Goal: Task Accomplishment & Management: Manage account settings

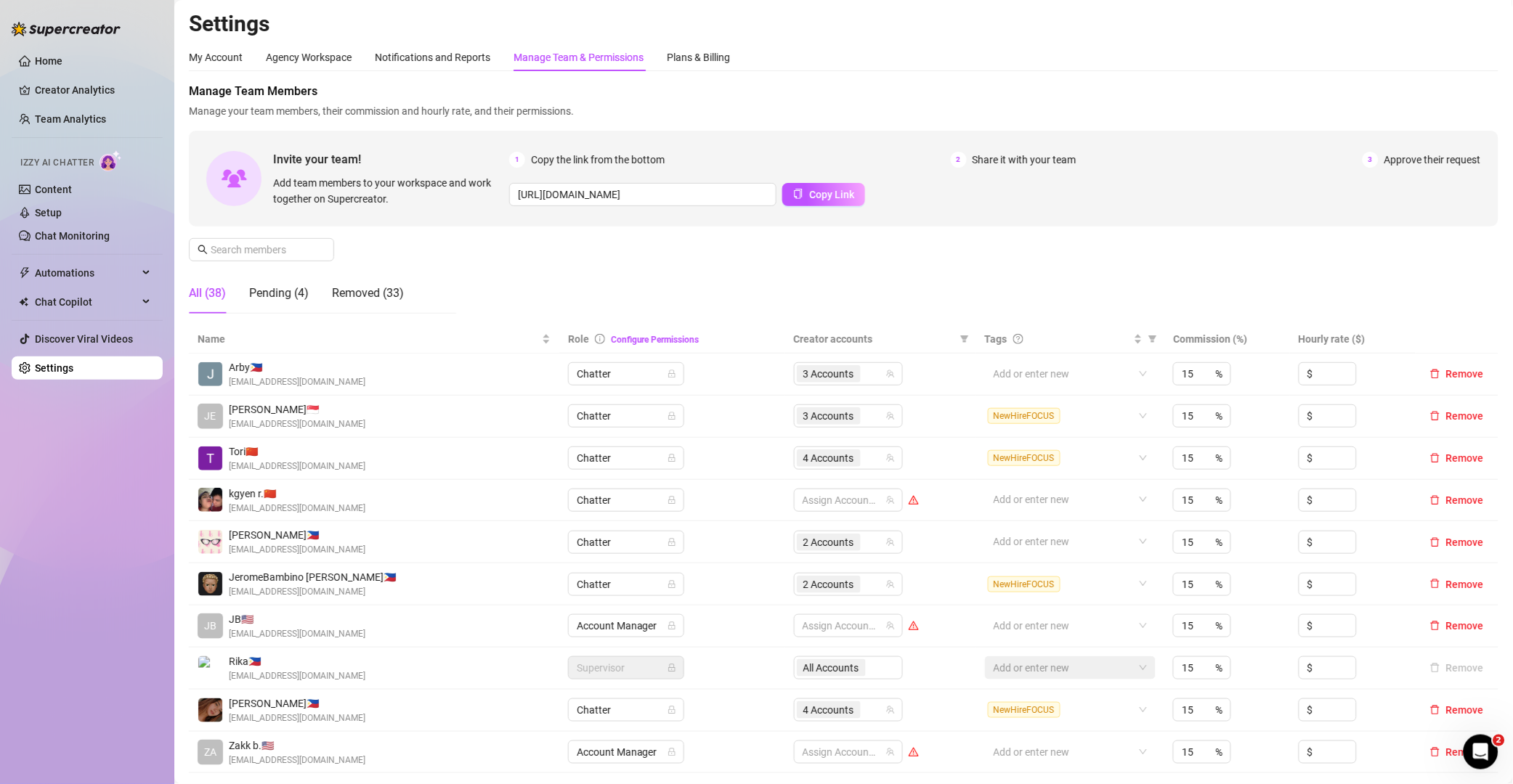
scroll to position [179, 0]
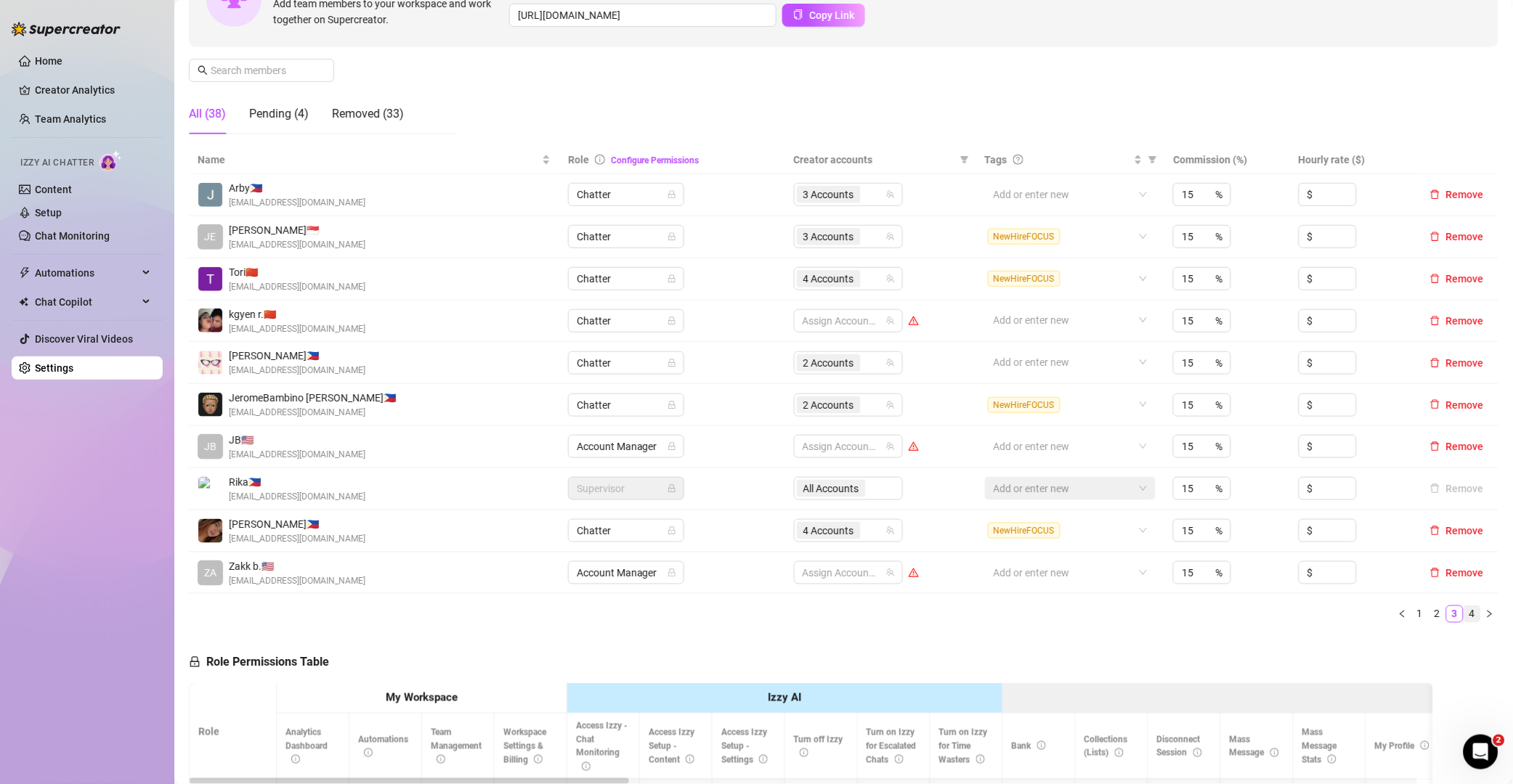
click at [1464, 617] on link "4" at bounding box center [1472, 614] width 16 height 16
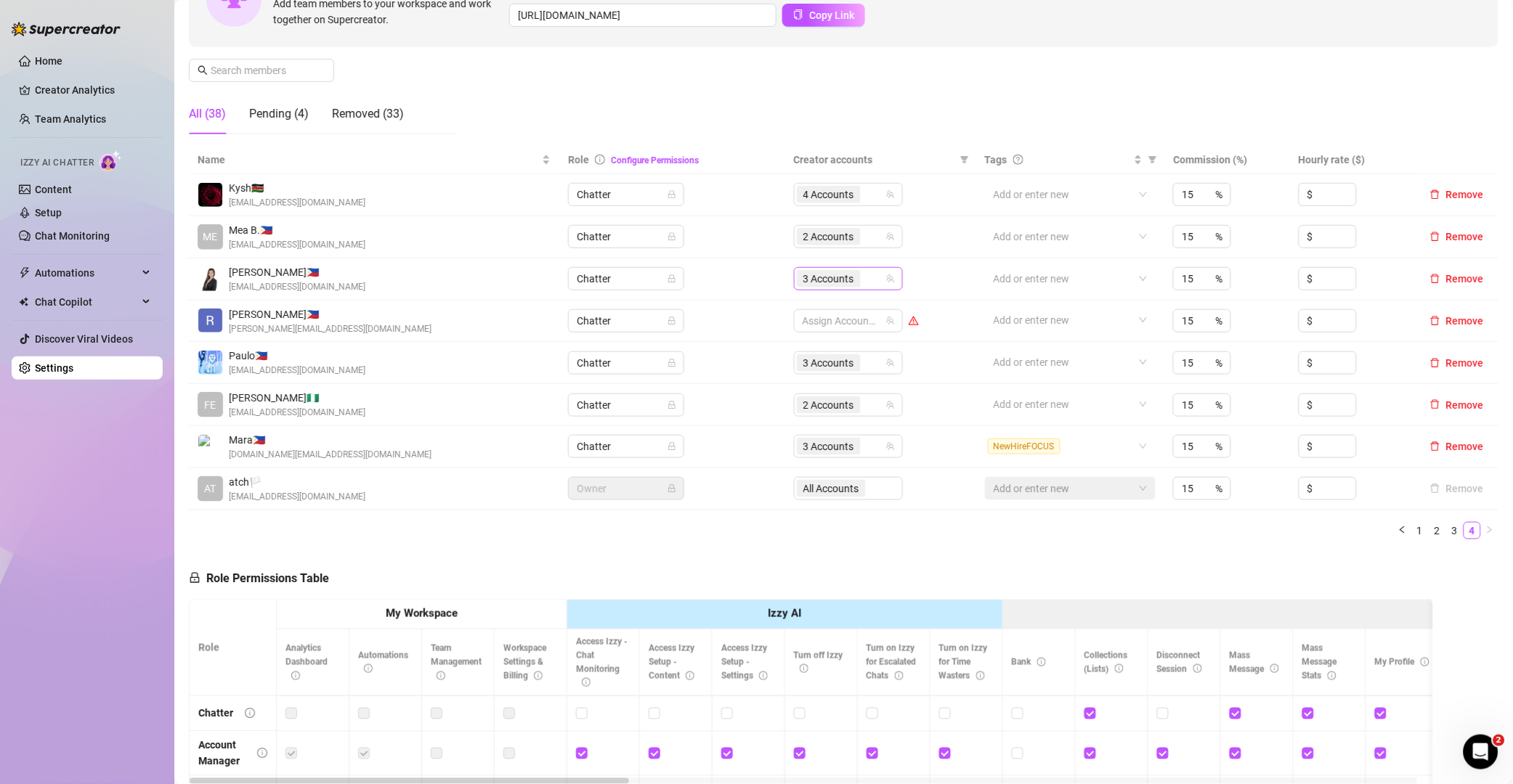
click at [861, 279] on div "3 Accounts" at bounding box center [840, 278] width 88 height 20
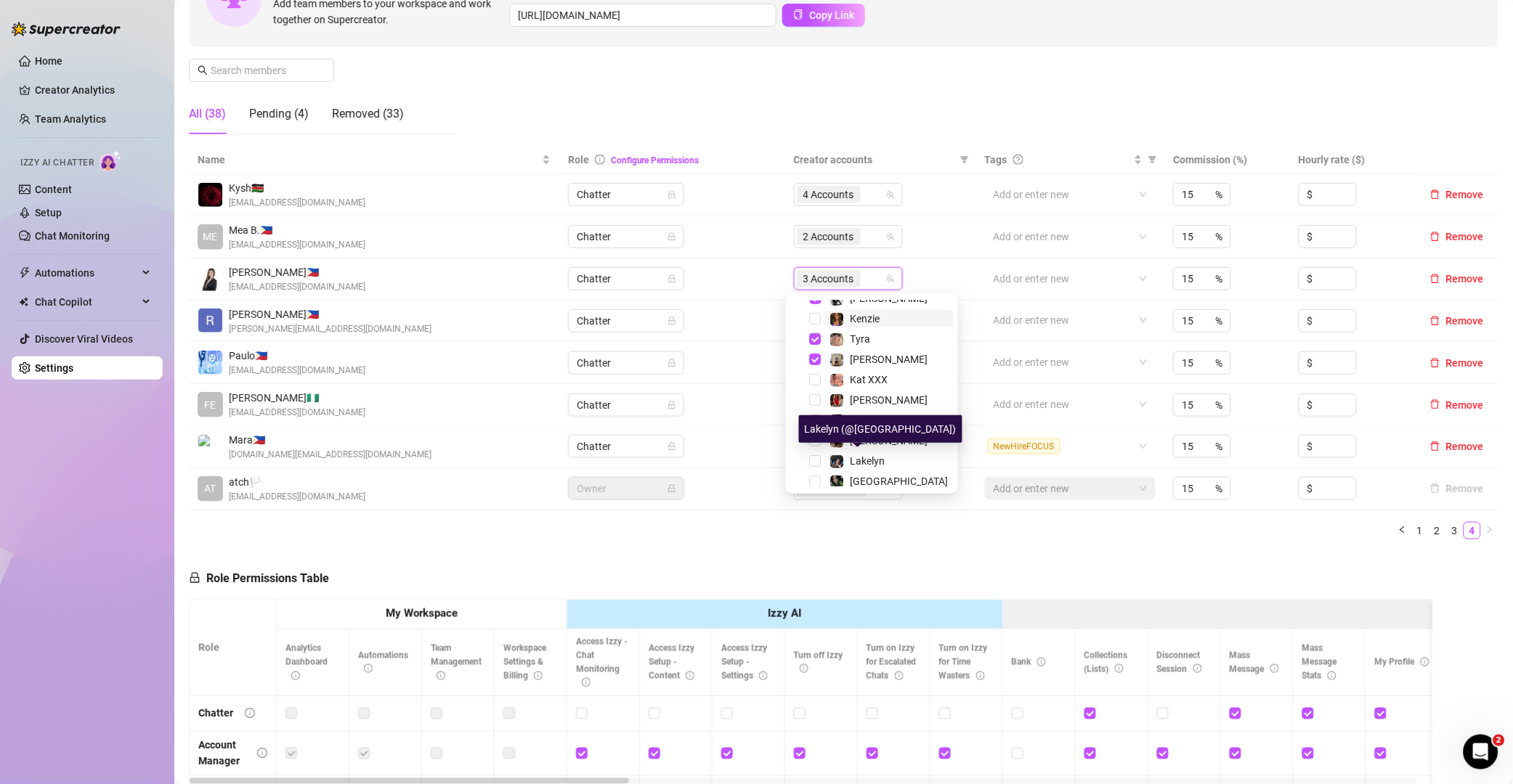
scroll to position [130, 0]
click at [873, 459] on span "Lakelyn" at bounding box center [868, 463] width 35 height 11
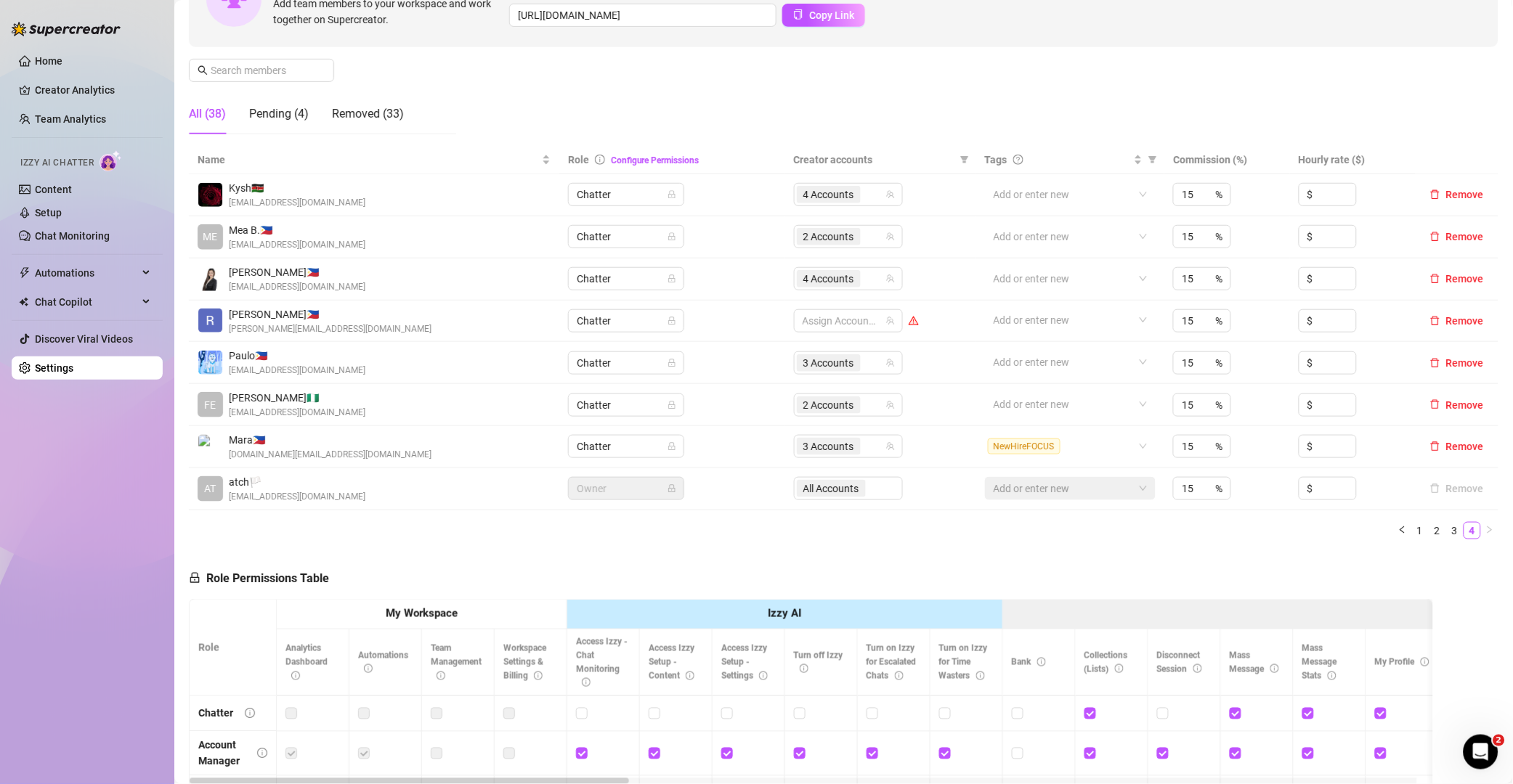
click at [354, 409] on span "[EMAIL_ADDRESS][DOMAIN_NAME]" at bounding box center [296, 412] width 137 height 14
click at [1447, 537] on link "3" at bounding box center [1454, 530] width 16 height 16
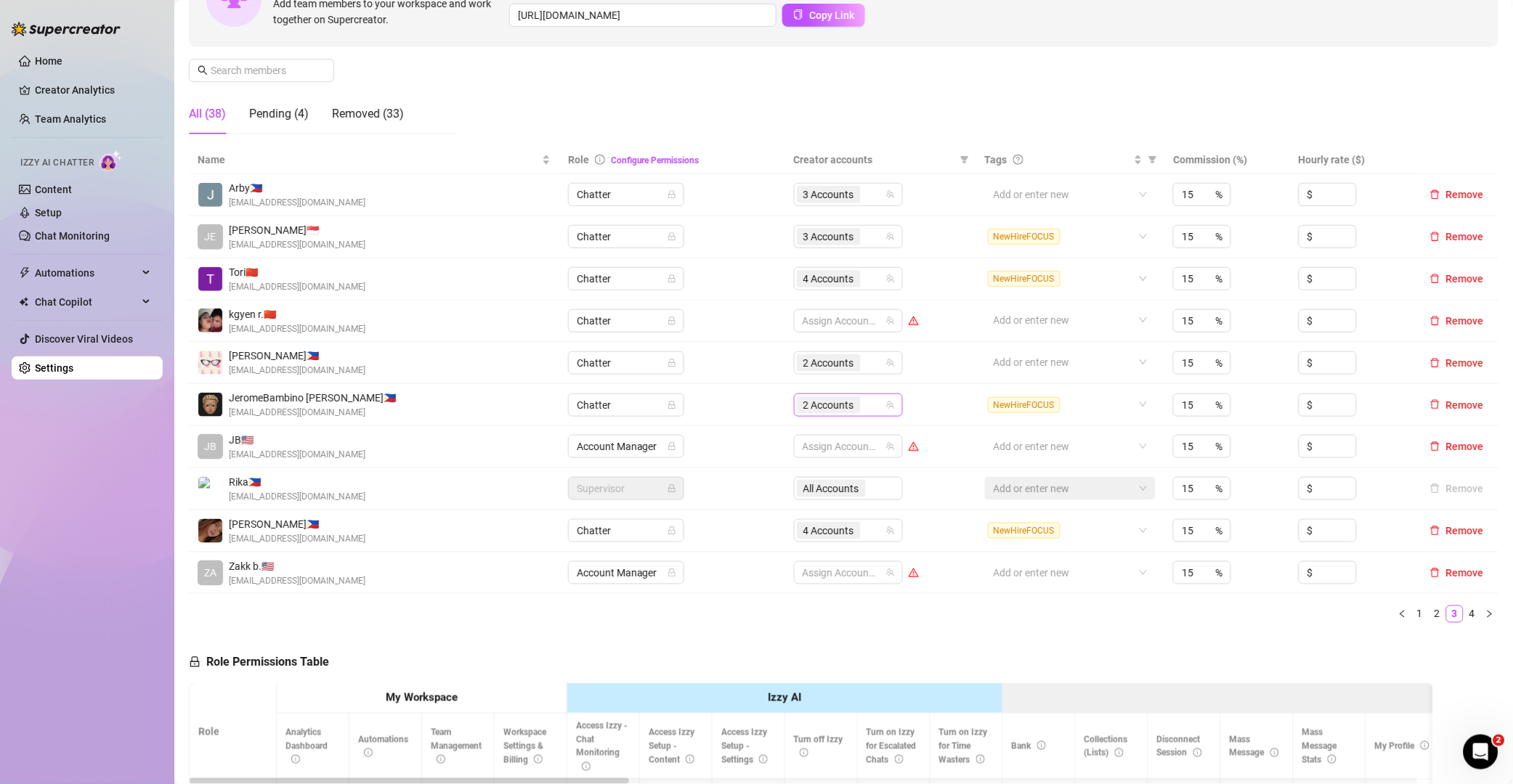
click at [873, 403] on div "2 Accounts" at bounding box center [840, 405] width 88 height 20
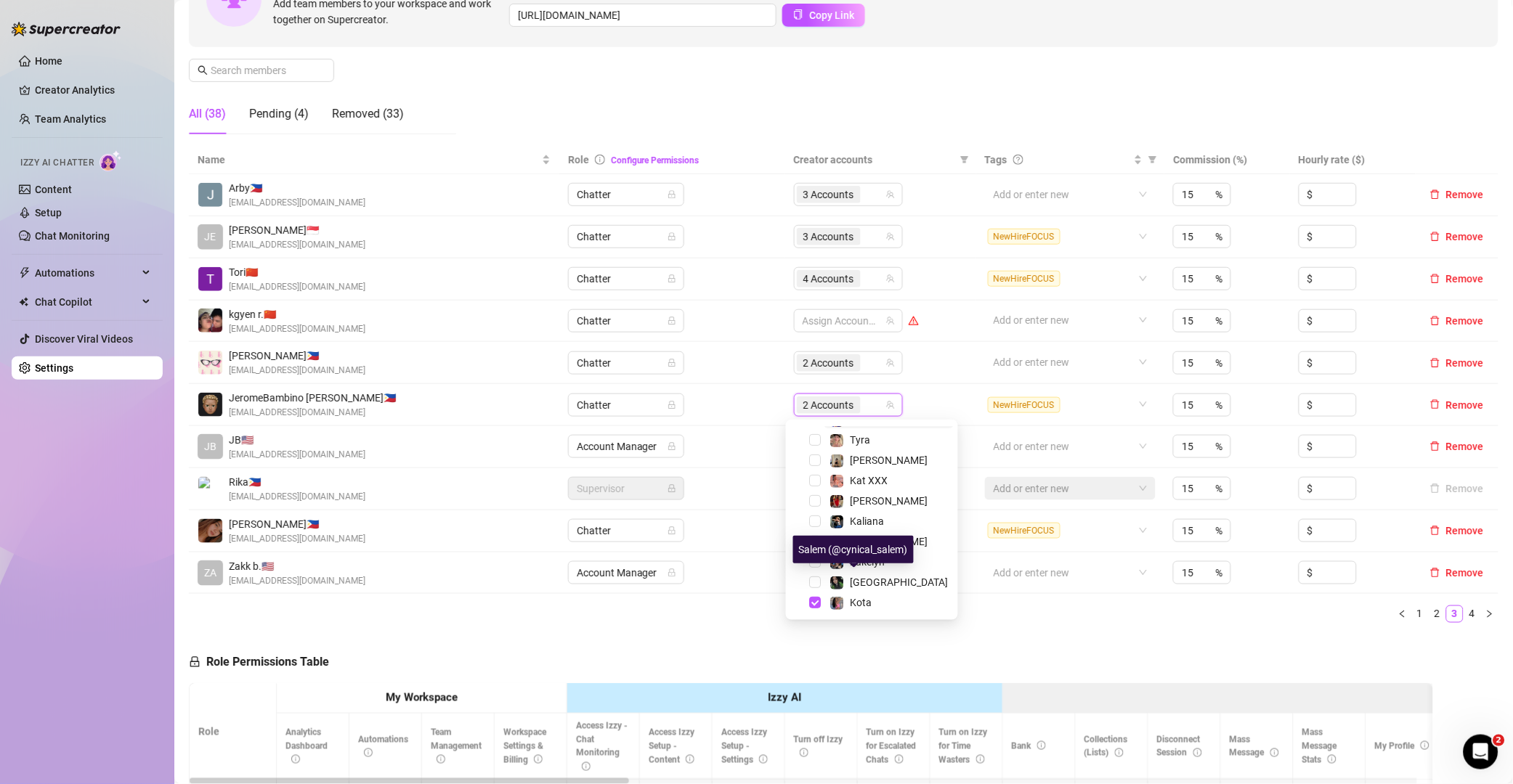
scroll to position [158, 0]
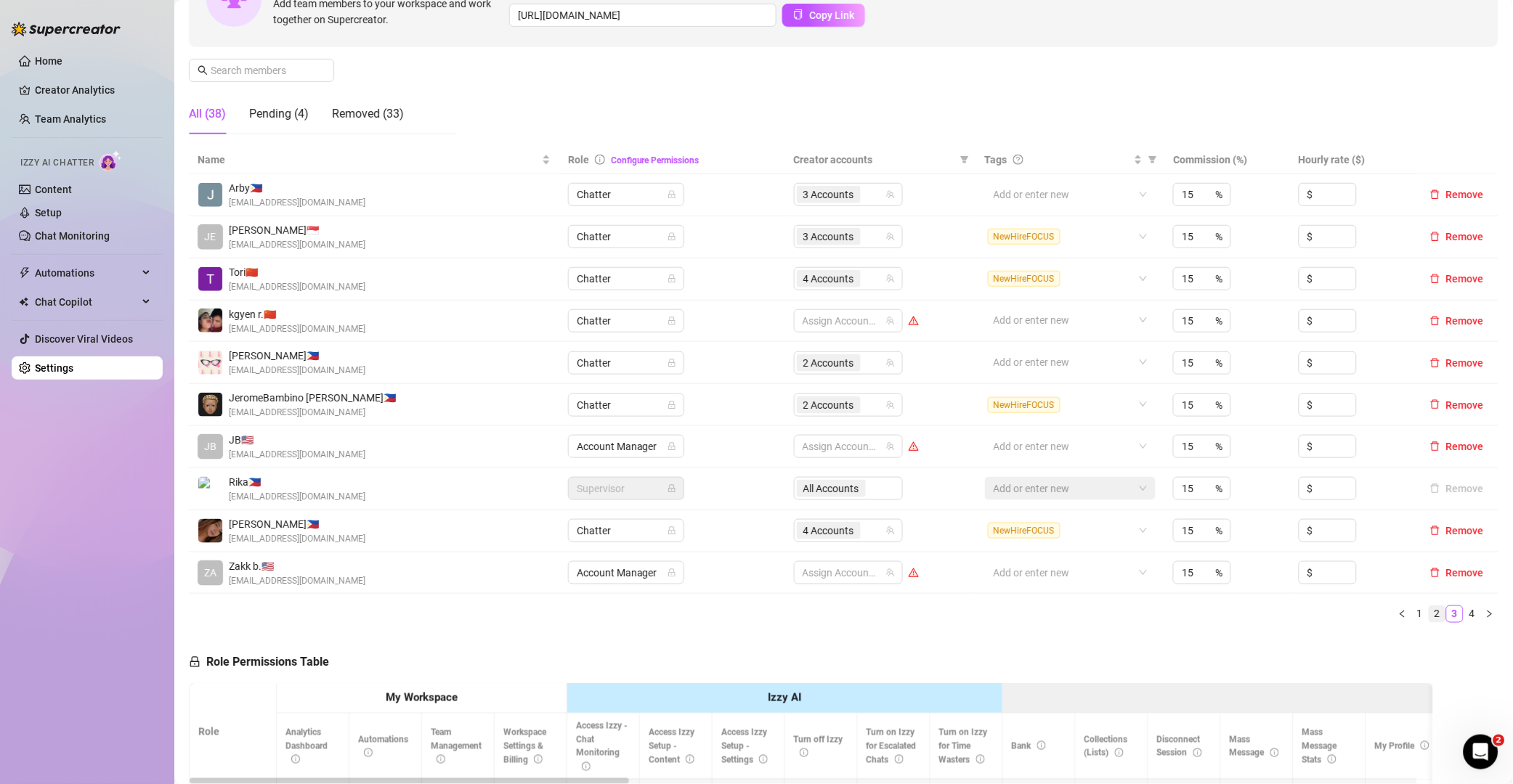
click at [1429, 620] on link "2" at bounding box center [1437, 614] width 16 height 16
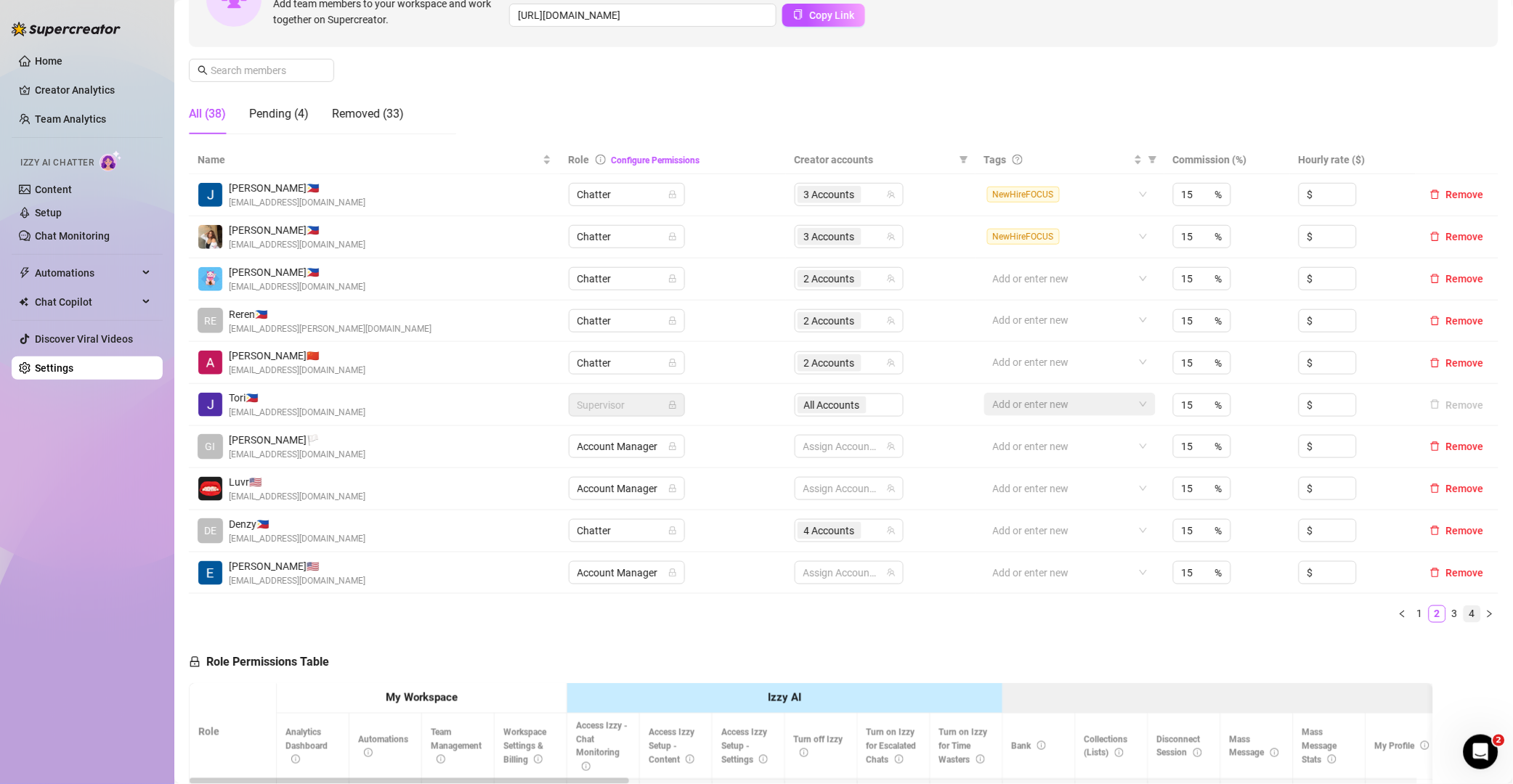
click at [1464, 610] on link "4" at bounding box center [1472, 614] width 16 height 16
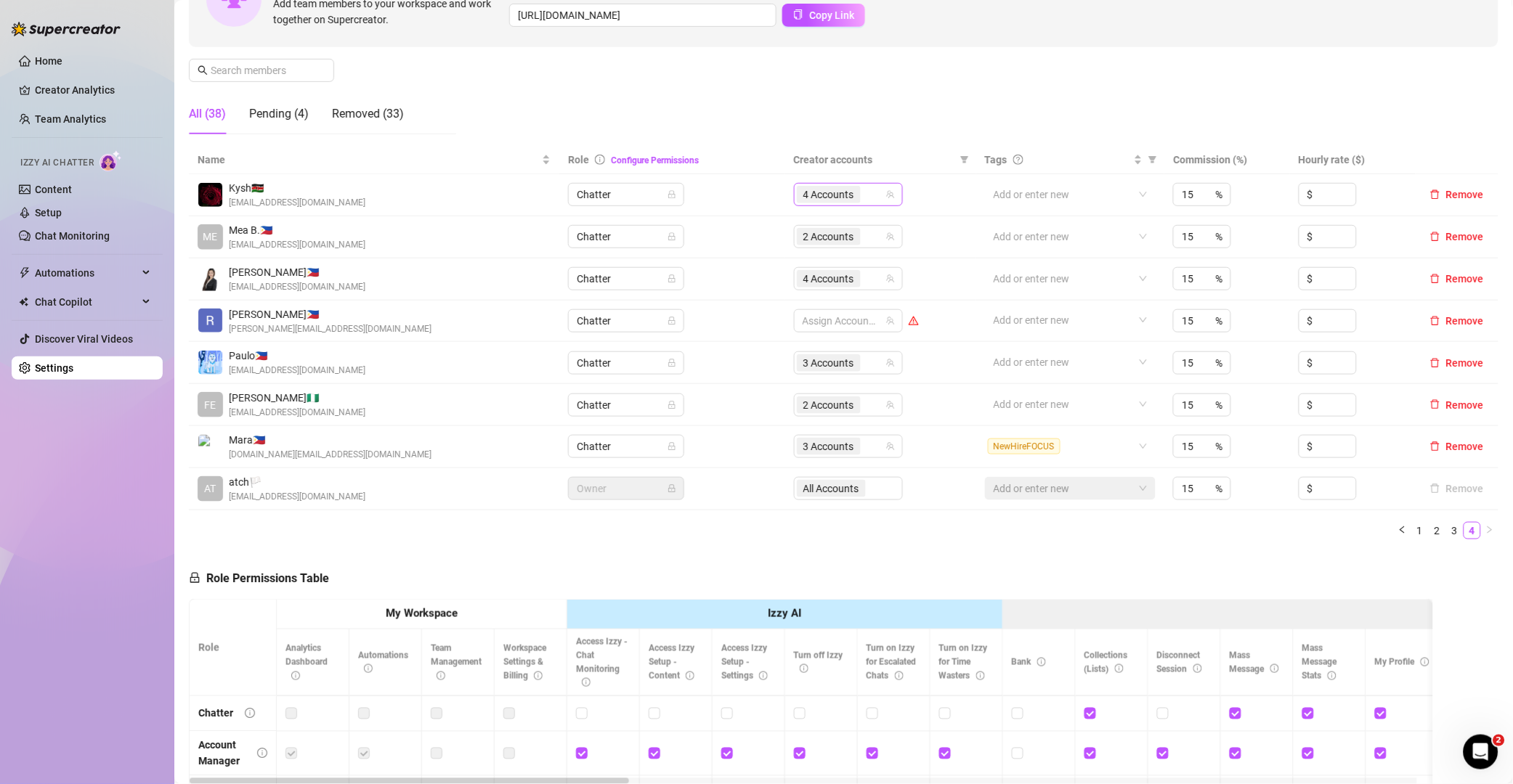
click at [870, 196] on div "4 Accounts" at bounding box center [840, 194] width 88 height 20
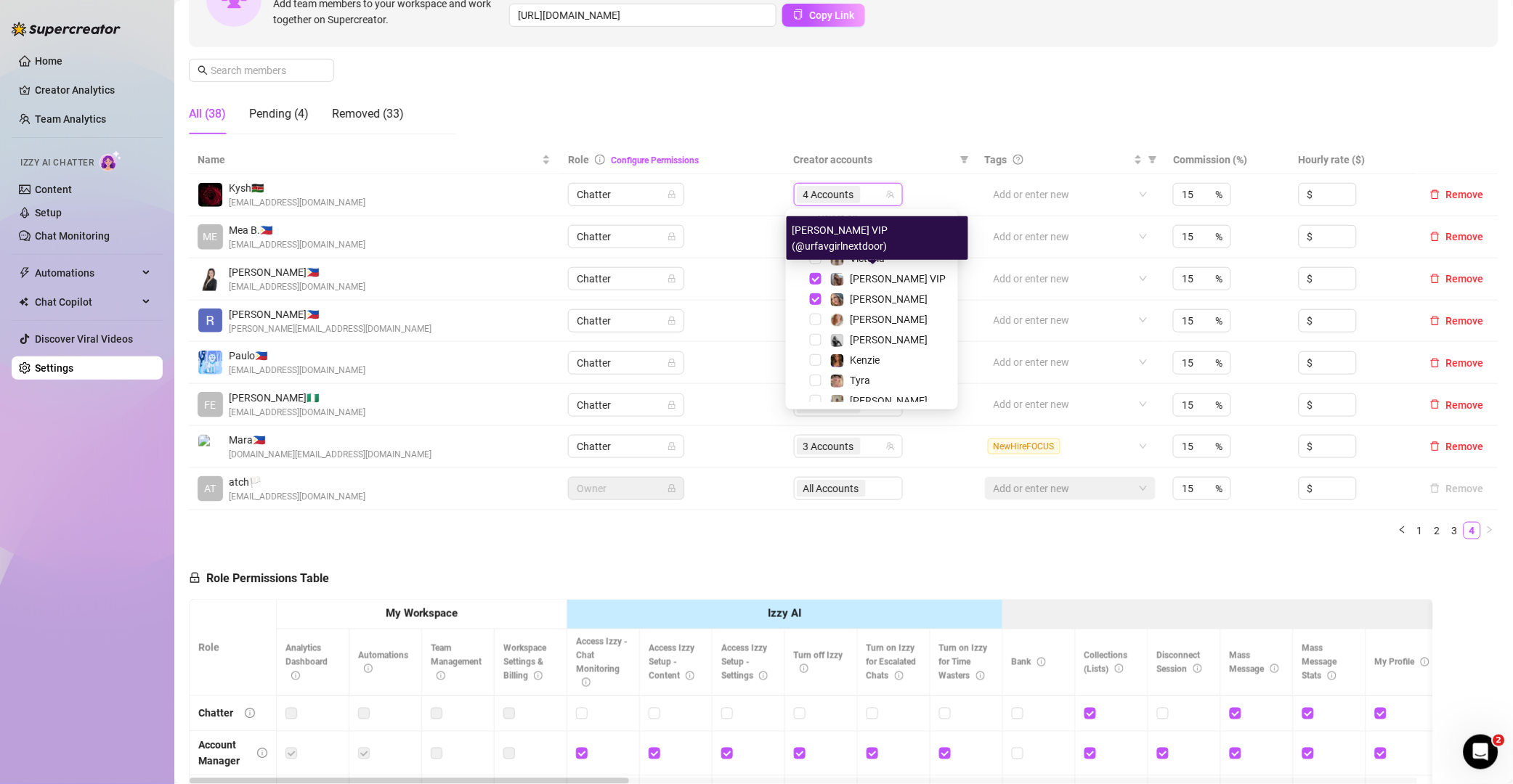
scroll to position [8, 0]
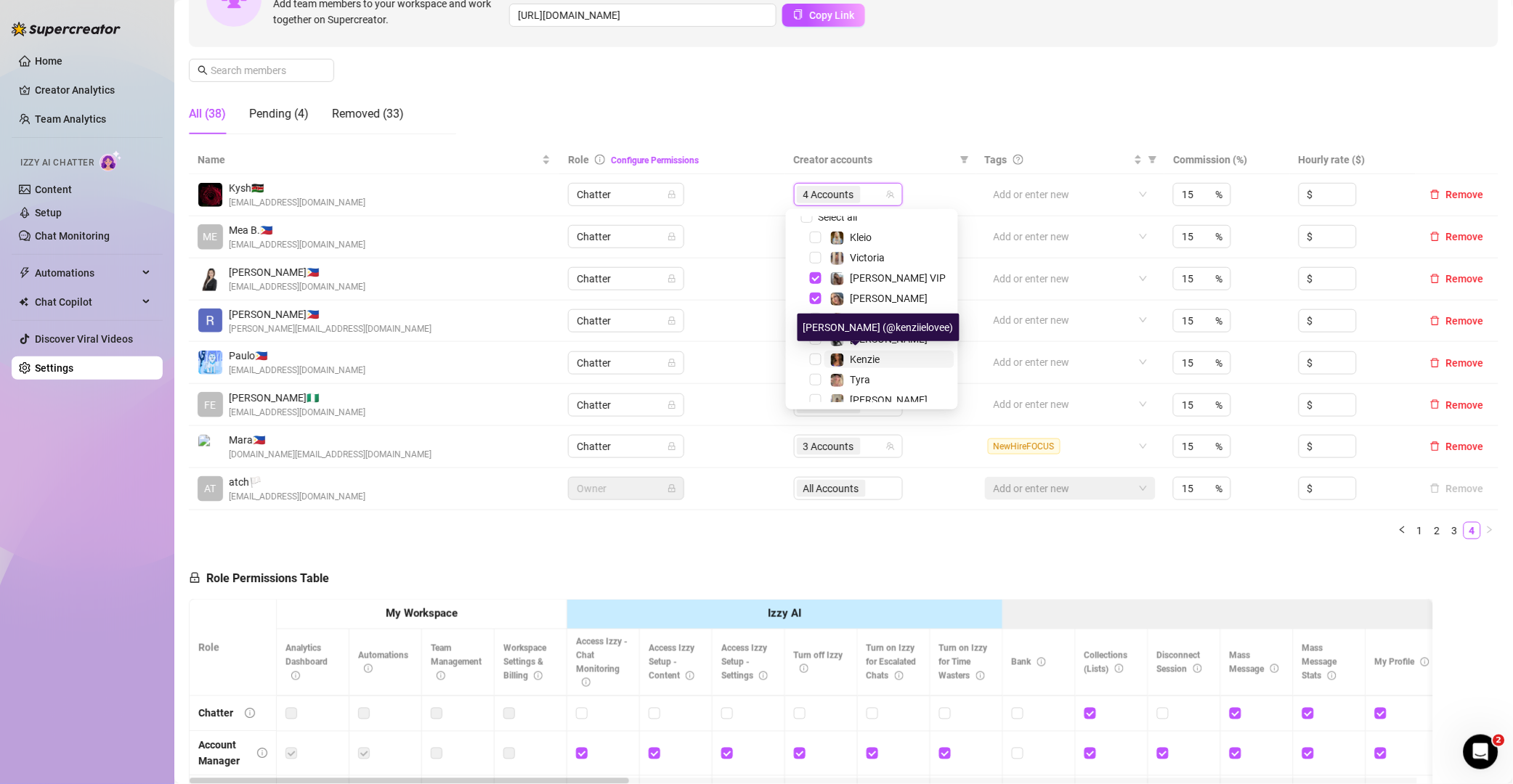
click at [844, 355] on span at bounding box center [837, 360] width 14 height 14
drag, startPoint x: 761, startPoint y: 550, endPoint x: 876, endPoint y: 779, distance: 256.3
click at [768, 555] on div "Manage Team Members Manage your team members, their commission and hourly rate,…" at bounding box center [843, 436] width 1309 height 1065
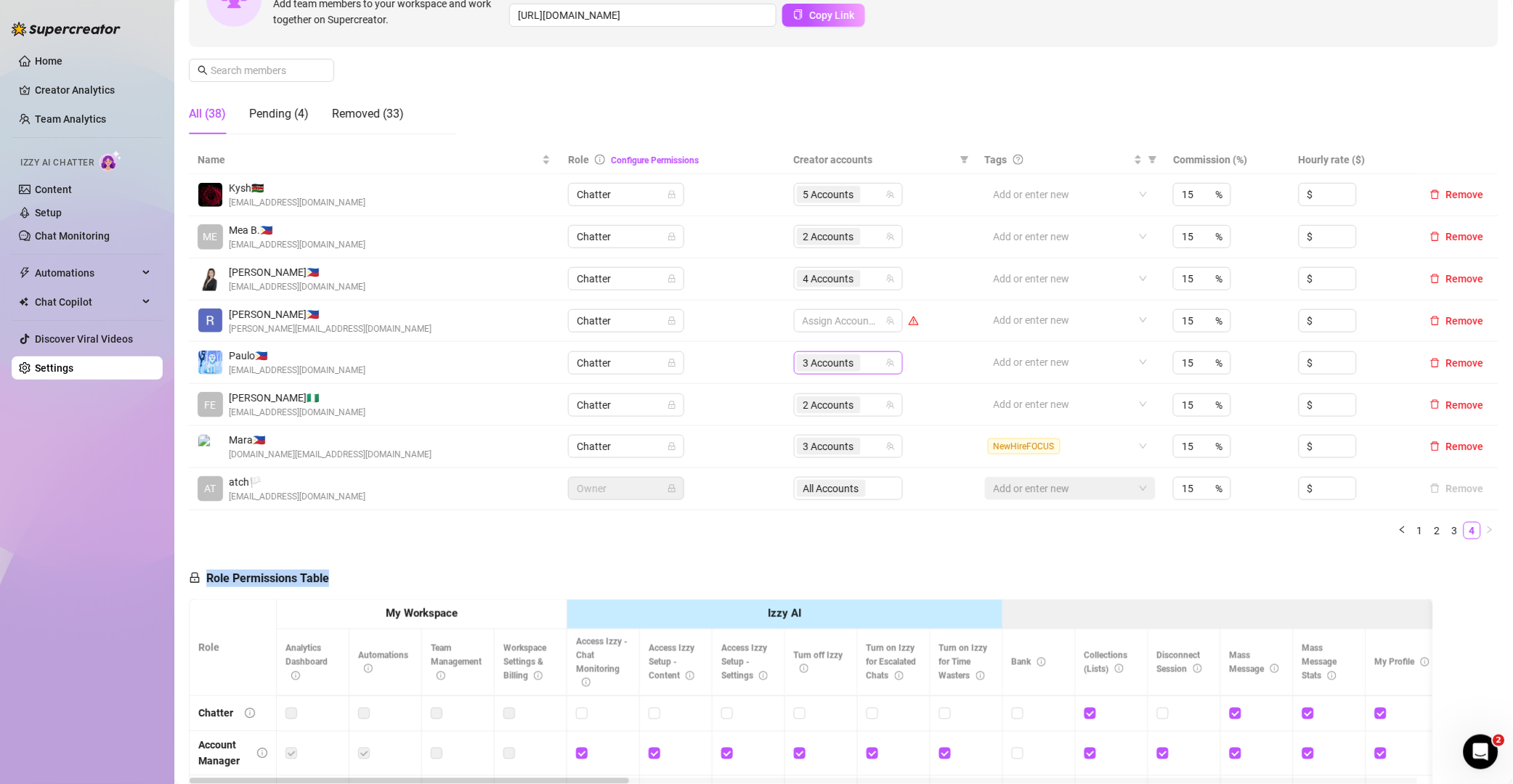
click at [864, 360] on div "3 Accounts" at bounding box center [840, 363] width 88 height 20
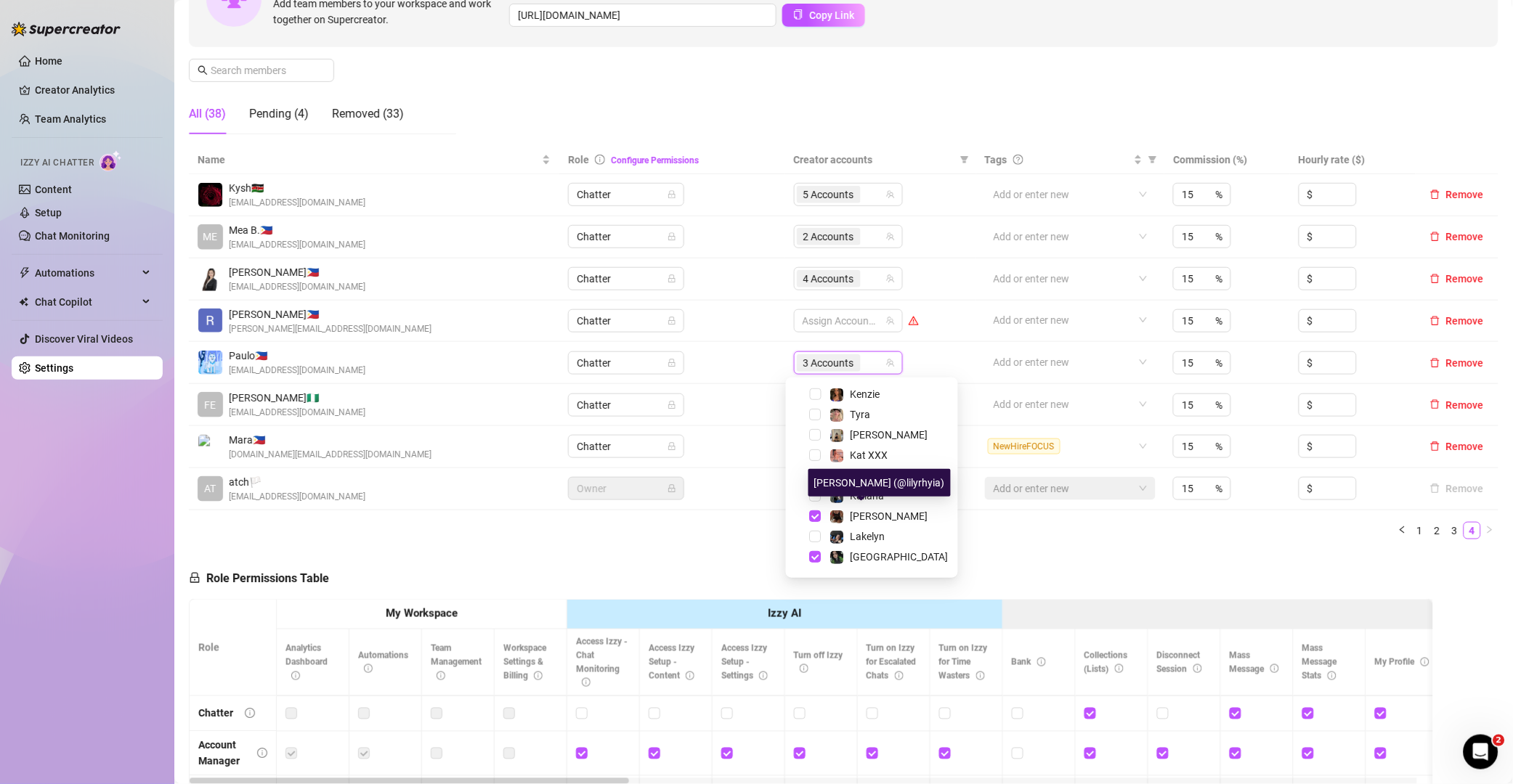
scroll to position [160, 0]
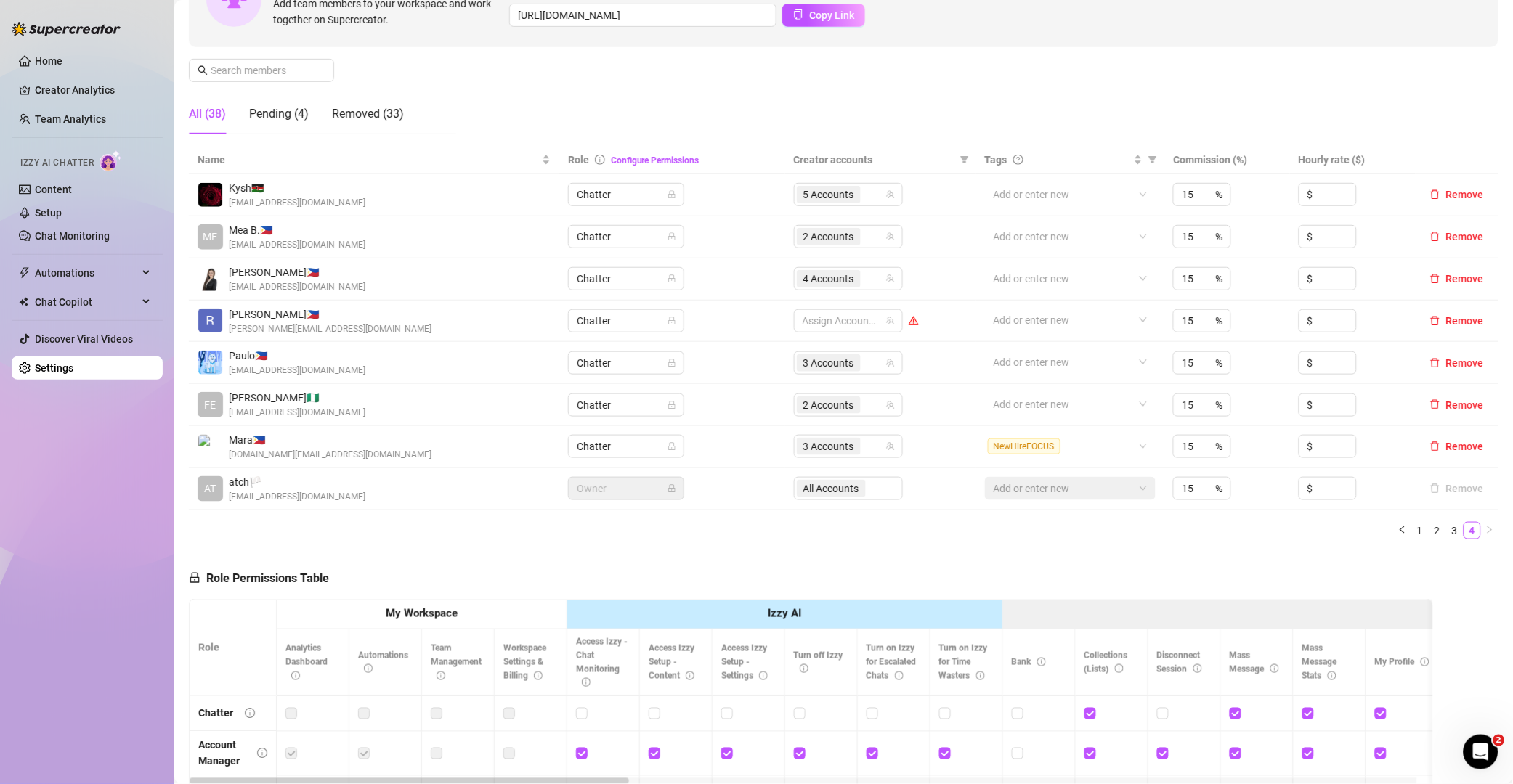
click at [605, 548] on div "Name Role Configure Permissions Creator accounts Tags Commission (%) Hourly rat…" at bounding box center [843, 348] width 1309 height 405
